Goal: Information Seeking & Learning: Check status

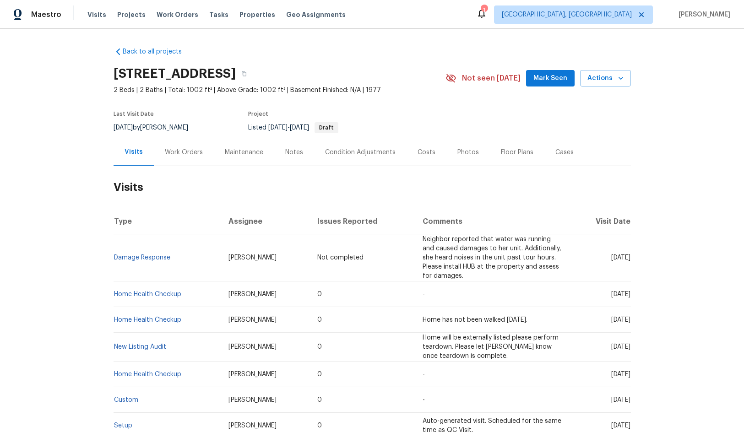
scroll to position [46, 0]
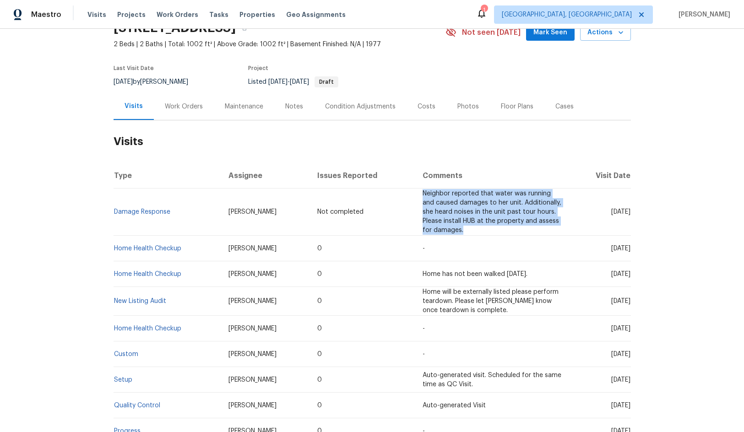
drag, startPoint x: 440, startPoint y: 236, endPoint x: 404, endPoint y: 201, distance: 50.2
click at [415, 201] on td "Neighbor reported that water was running and caused damages to her unit. Additi…" at bounding box center [492, 212] width 155 height 47
copy span "Neighbor reported that water was running and caused damages to her unit. Additi…"
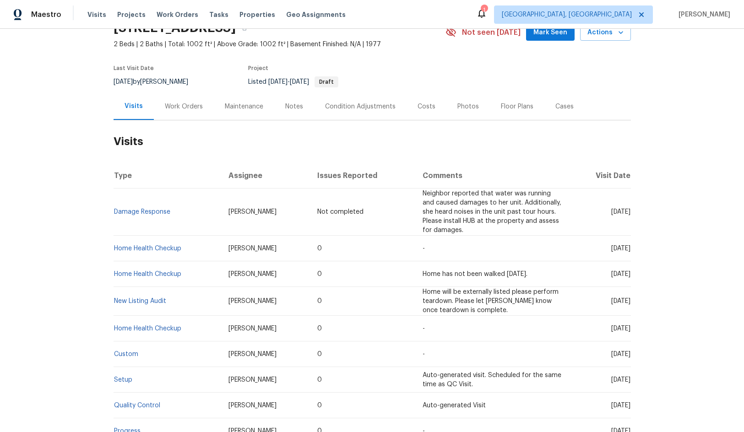
click at [486, 163] on h2 "Visits" at bounding box center [372, 141] width 517 height 43
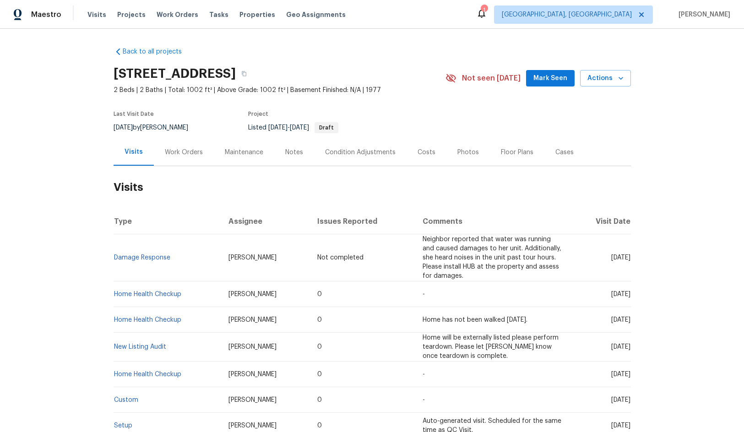
drag, startPoint x: 293, startPoint y: 262, endPoint x: 204, endPoint y: 262, distance: 88.8
click at [221, 262] on td "[PERSON_NAME]" at bounding box center [265, 257] width 89 height 47
copy span "[PERSON_NAME]"
click at [446, 198] on h2 "Visits" at bounding box center [372, 187] width 517 height 43
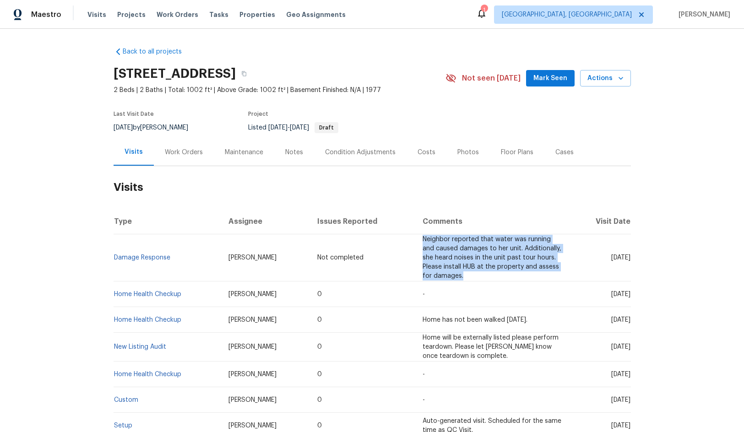
drag, startPoint x: 439, startPoint y: 282, endPoint x: 407, endPoint y: 248, distance: 46.3
click at [415, 248] on td "Neighbor reported that water was running and caused damages to her unit. Additi…" at bounding box center [492, 257] width 155 height 47
copy span "Neighbor reported that water was running and caused damages to her unit. Additi…"
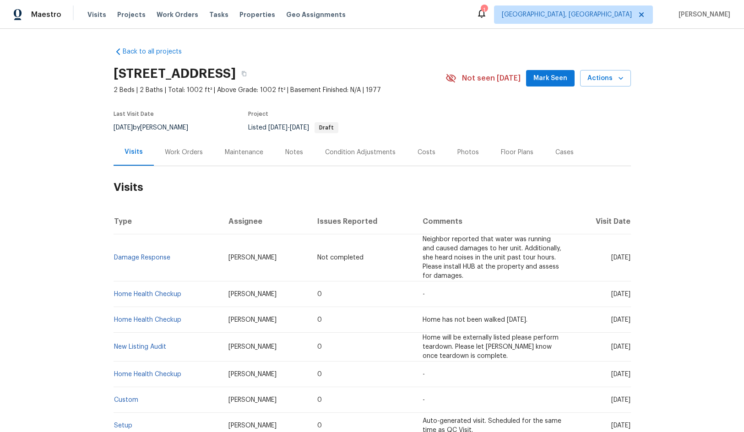
click at [377, 207] on h2 "Visits" at bounding box center [372, 187] width 517 height 43
drag, startPoint x: 370, startPoint y: 263, endPoint x: 317, endPoint y: 260, distance: 52.3
click at [317, 260] on td "Not completed" at bounding box center [362, 257] width 105 height 47
copy span "Not completed"
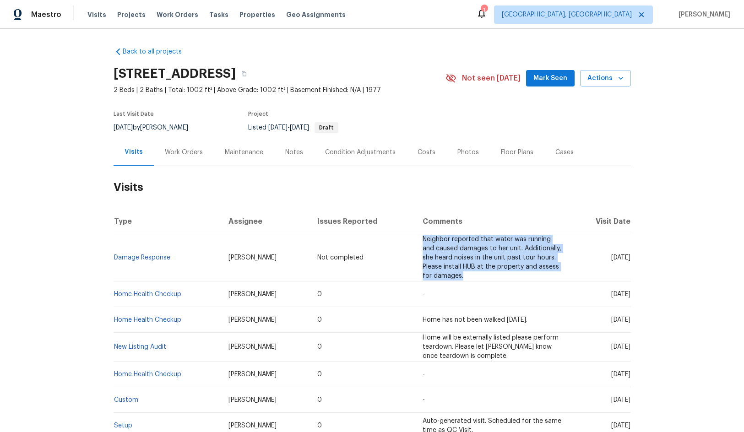
drag, startPoint x: 440, startPoint y: 283, endPoint x: 396, endPoint y: 248, distance: 56.4
click at [396, 248] on tr "Damage Response [PERSON_NAME] Not completed Neighbor reported that water was ru…" at bounding box center [372, 257] width 517 height 47
copy tr "Neighbor reported that water was running and caused damages to her unit. Additi…"
